Goal: Check status: Check status

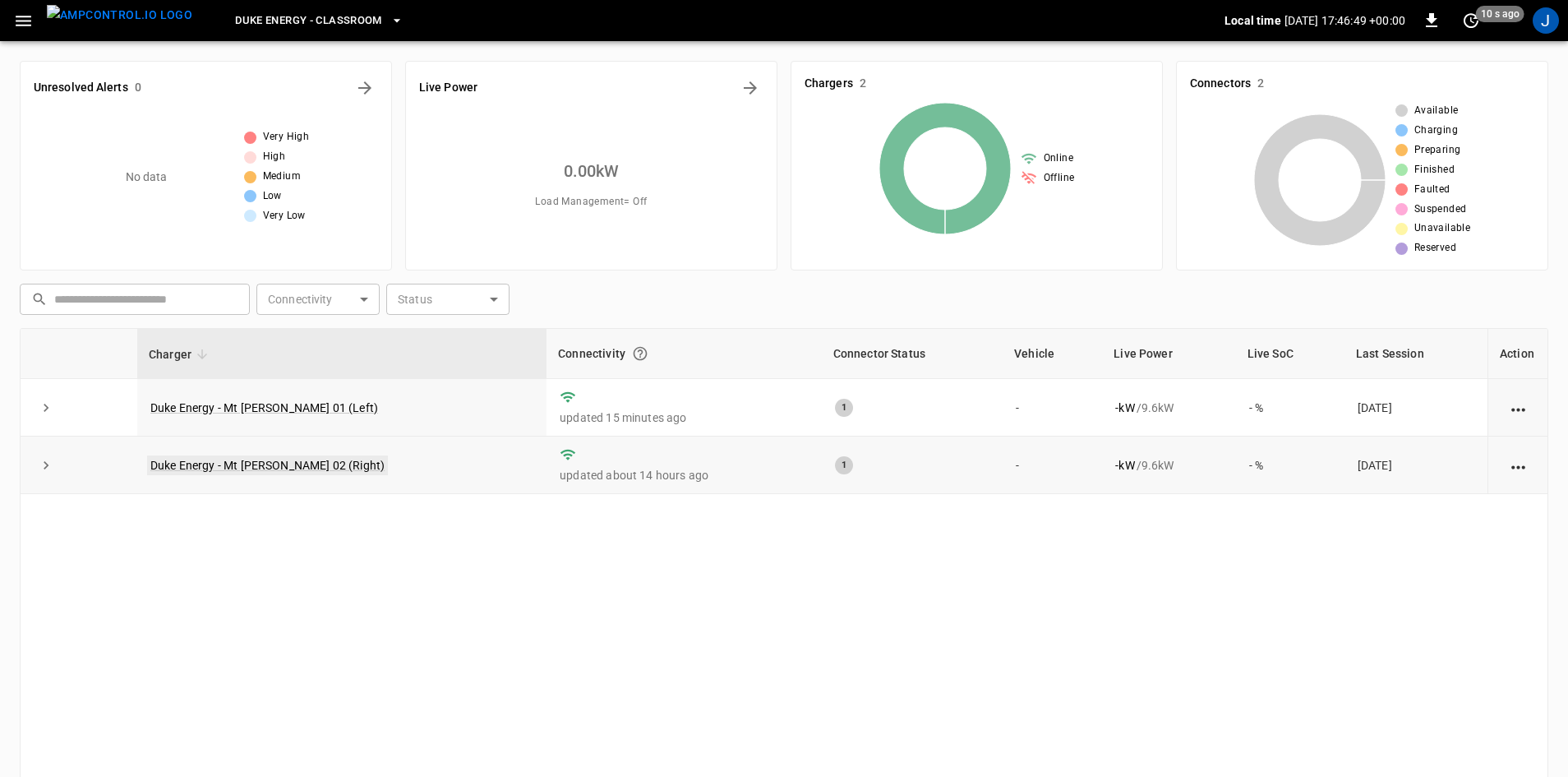
click at [226, 466] on link "Duke Energy - Mt [PERSON_NAME] 02 (Right)" at bounding box center [267, 465] width 241 height 20
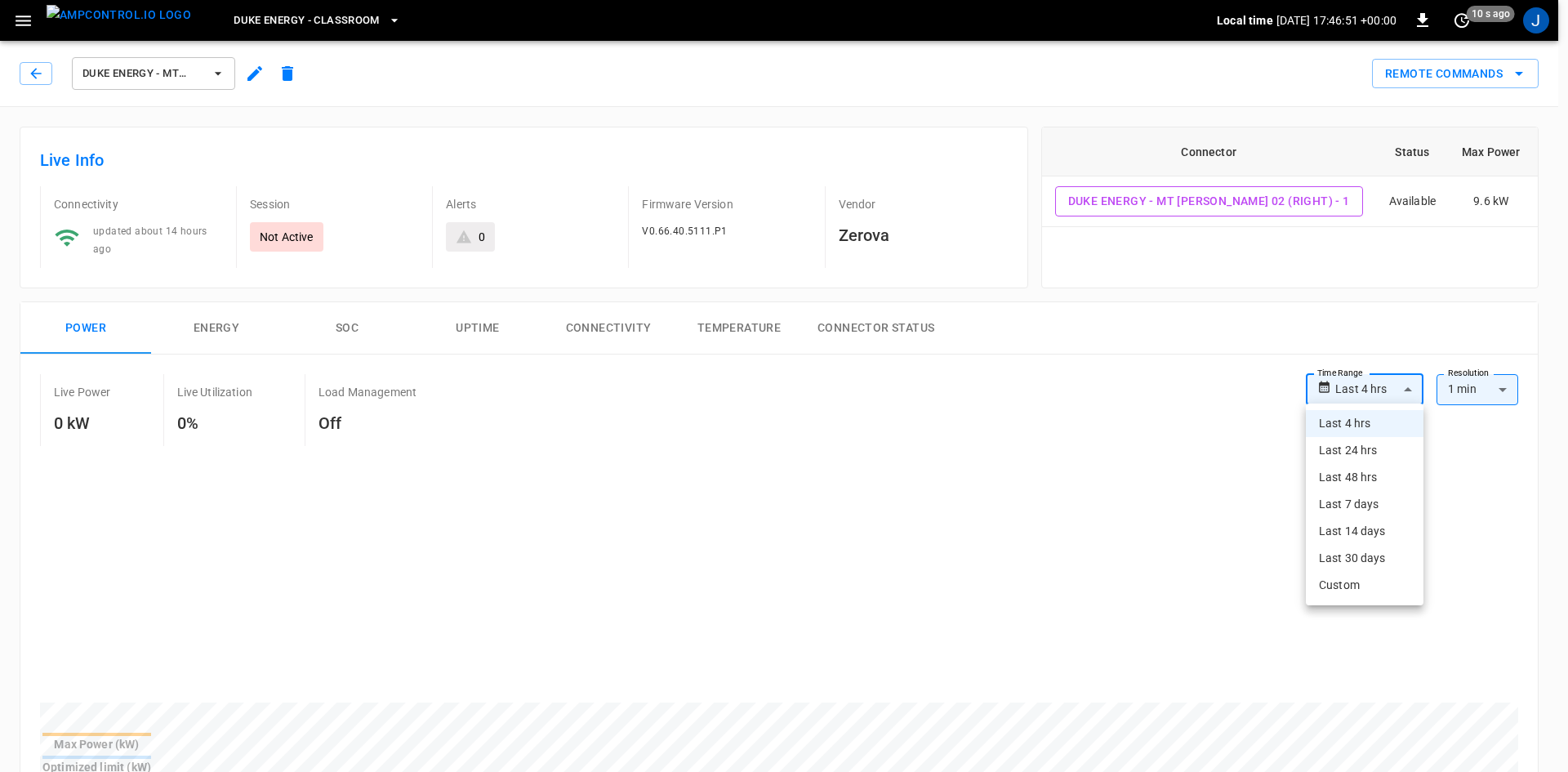
click at [1360, 477] on li "Last 48 hrs" at bounding box center [1364, 477] width 117 height 27
type input "**********"
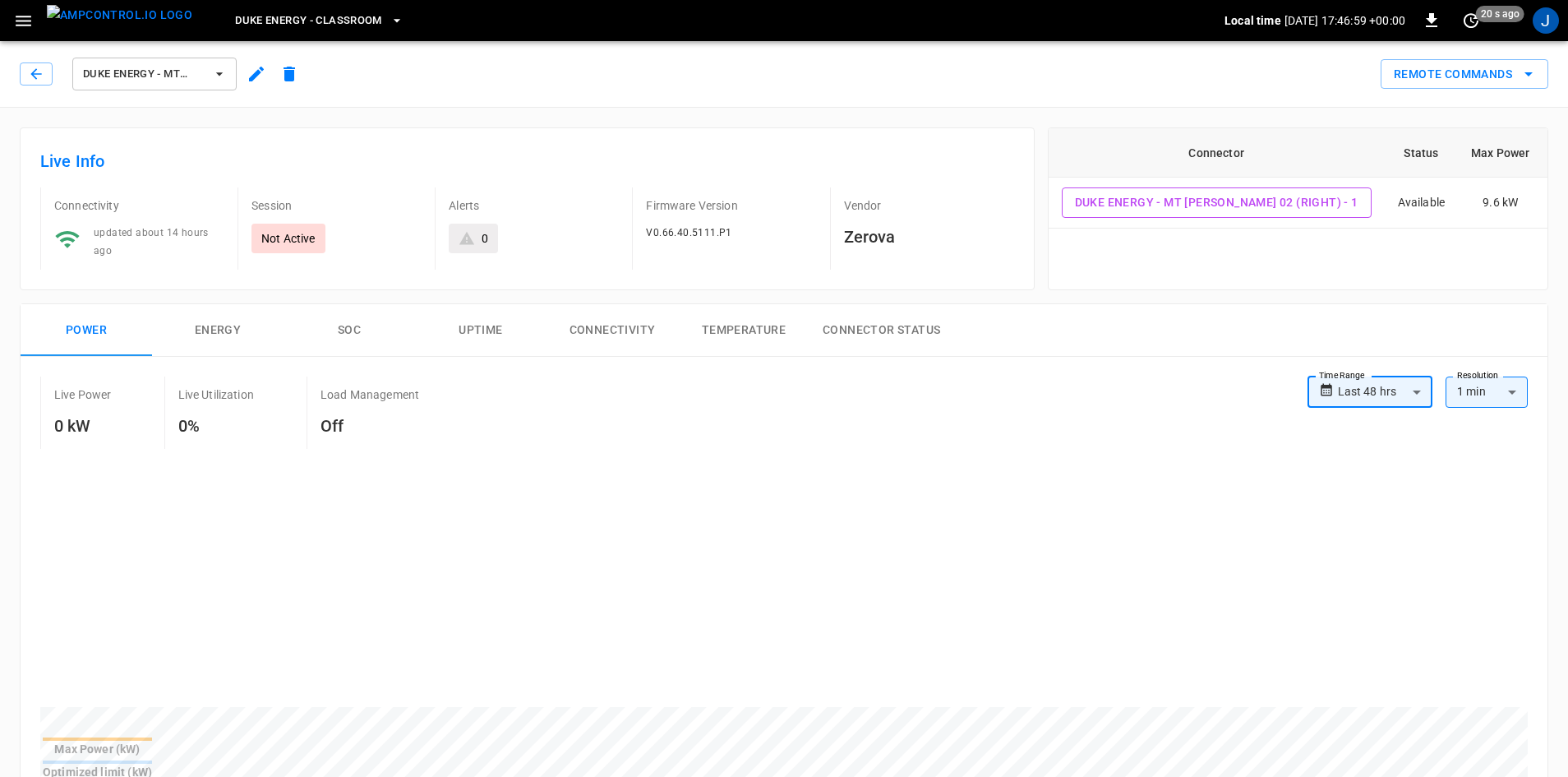
click at [194, 77] on span "Duke Energy - Mt [PERSON_NAME] 02 (Right)" at bounding box center [144, 75] width 122 height 19
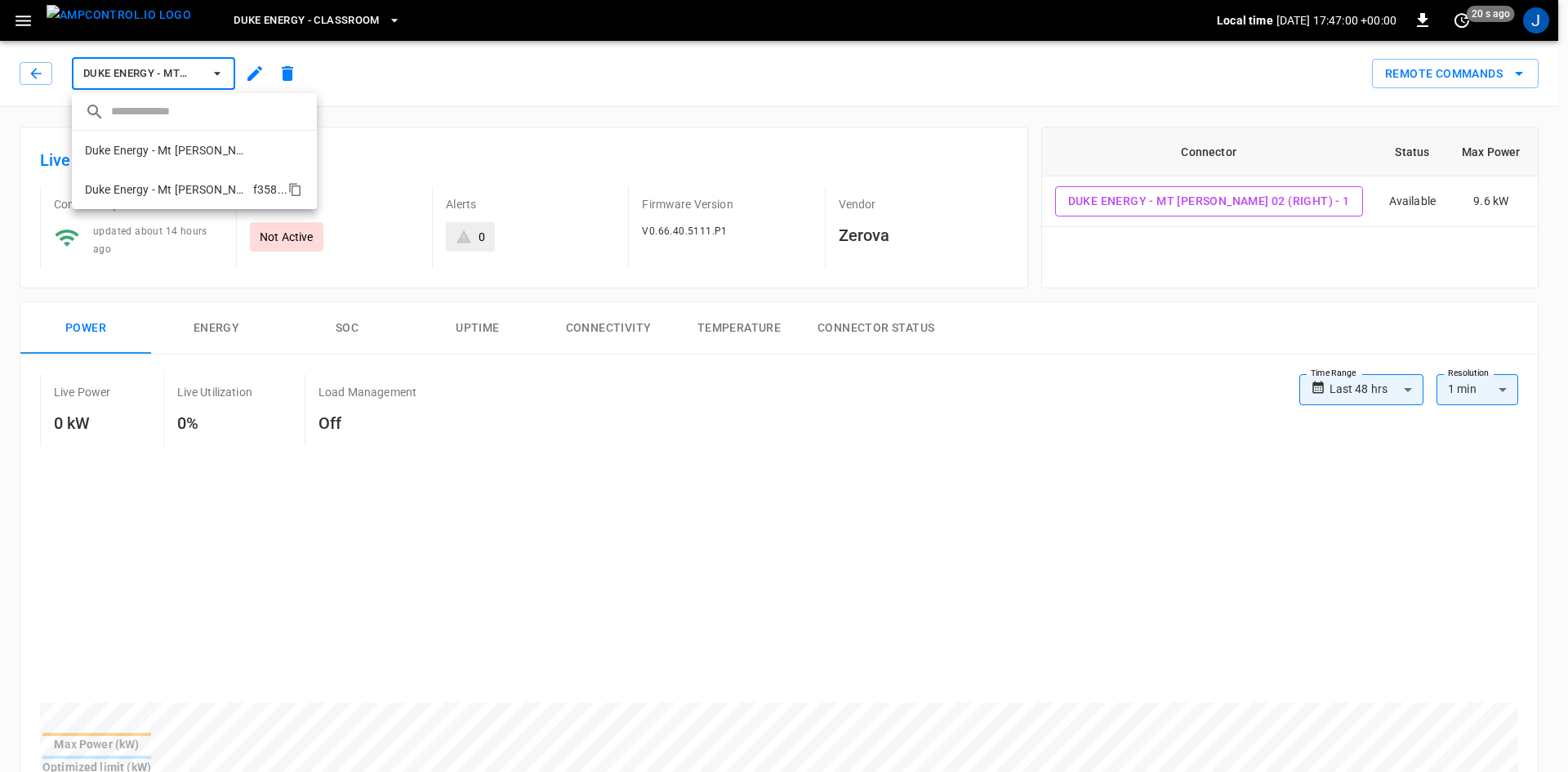
click at [202, 170] on li "Duke Energy - Mt [PERSON_NAME] 02 (Right) f358 ..." at bounding box center [193, 189] width 245 height 39
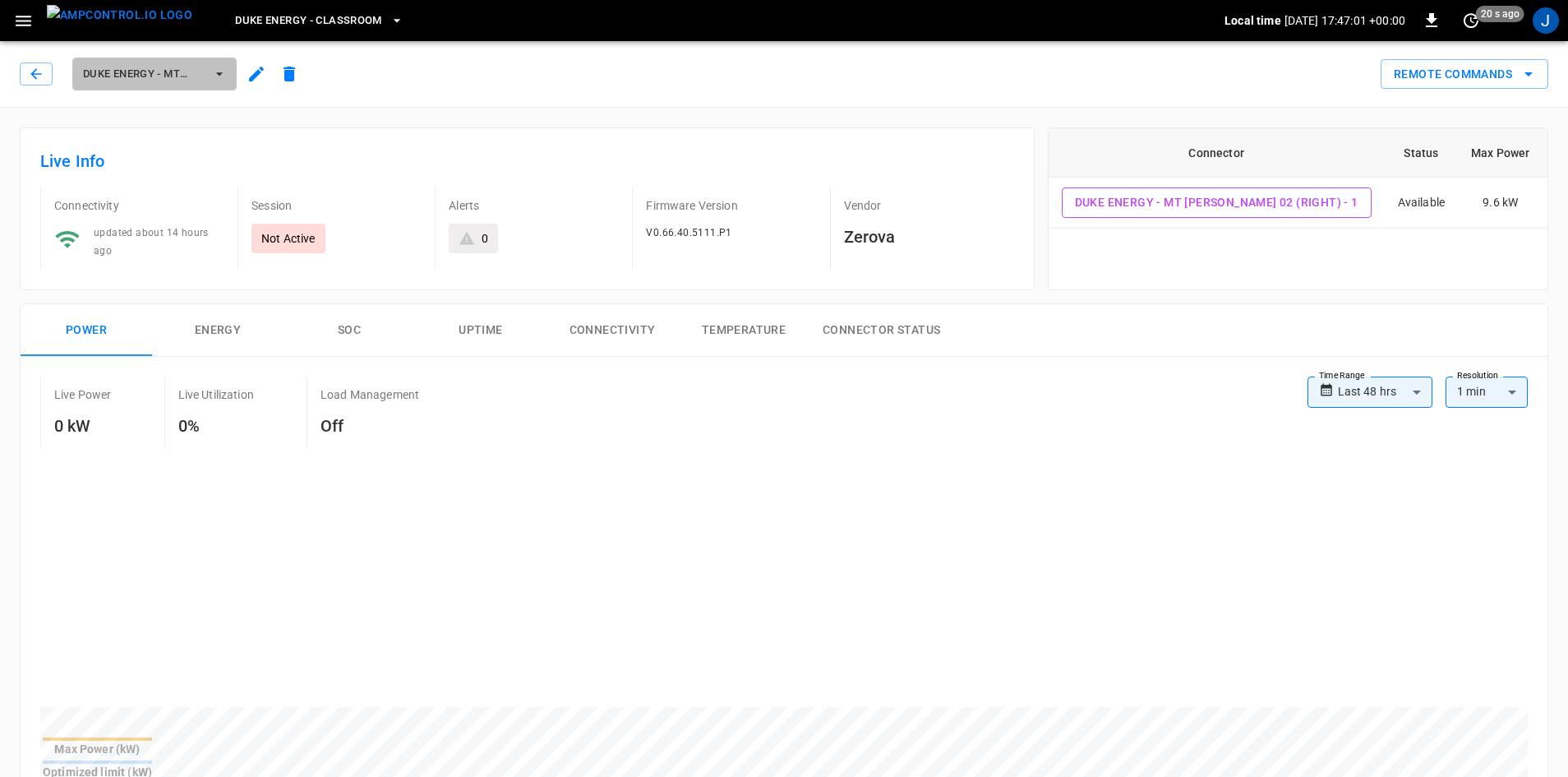
click at [198, 78] on span "Duke Energy - Mt [PERSON_NAME] 02 (Right)" at bounding box center [144, 75] width 122 height 19
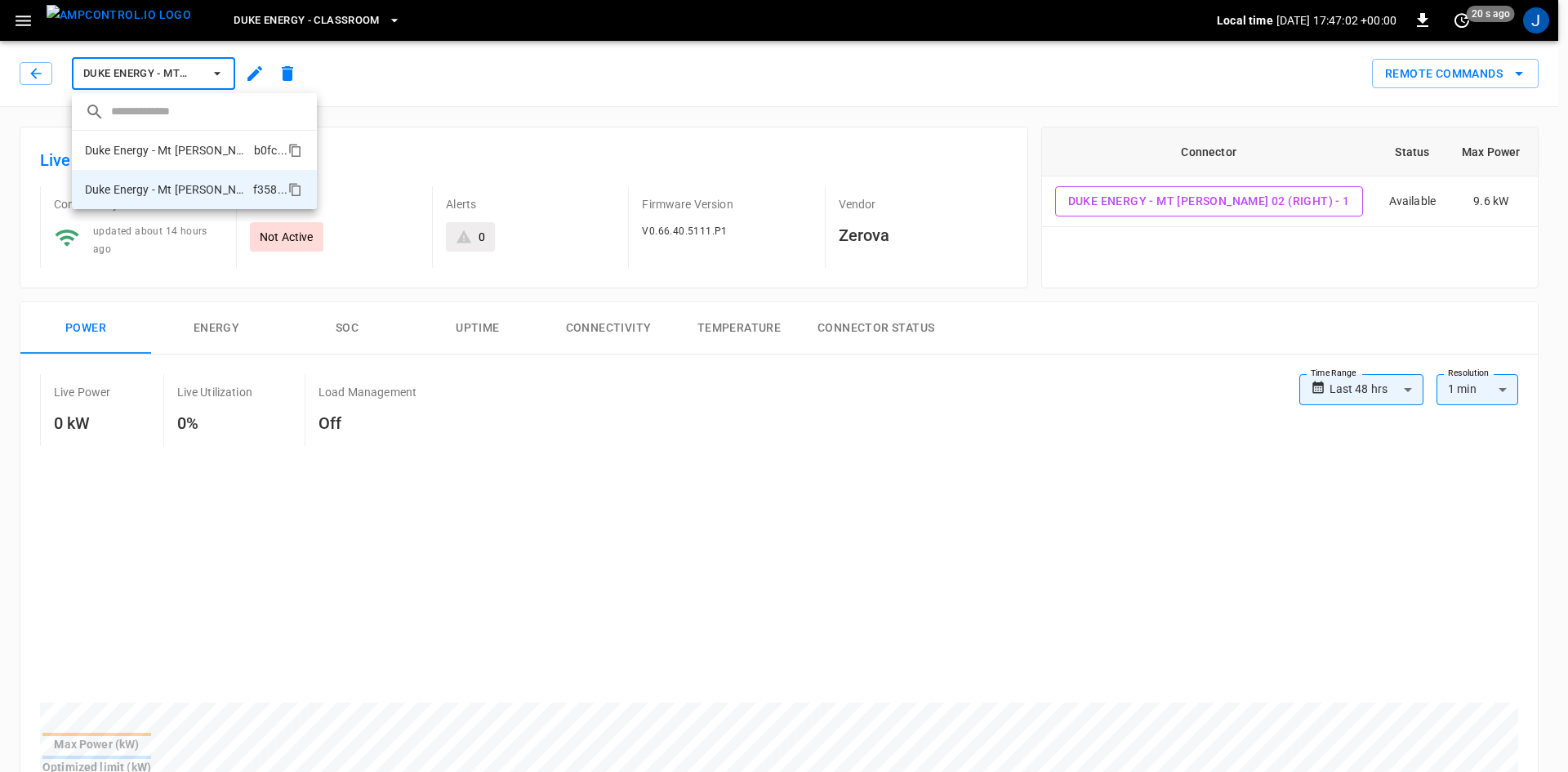
click at [208, 152] on p "Duke Energy - Mt [PERSON_NAME] 01 (Left)" at bounding box center [166, 150] width 162 height 16
